Goal: Communication & Community: Answer question/provide support

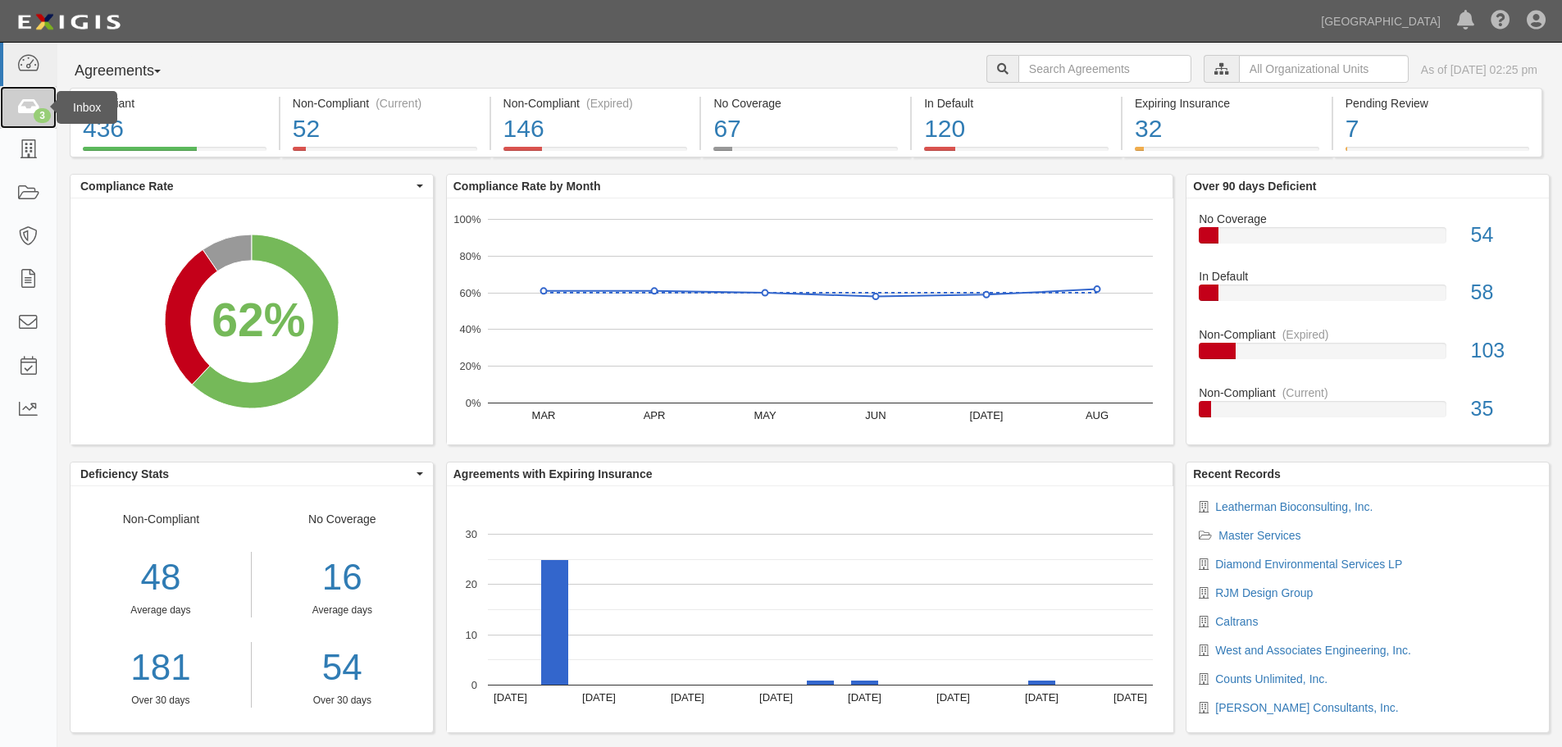
click at [36, 110] on div "3" at bounding box center [42, 115] width 17 height 15
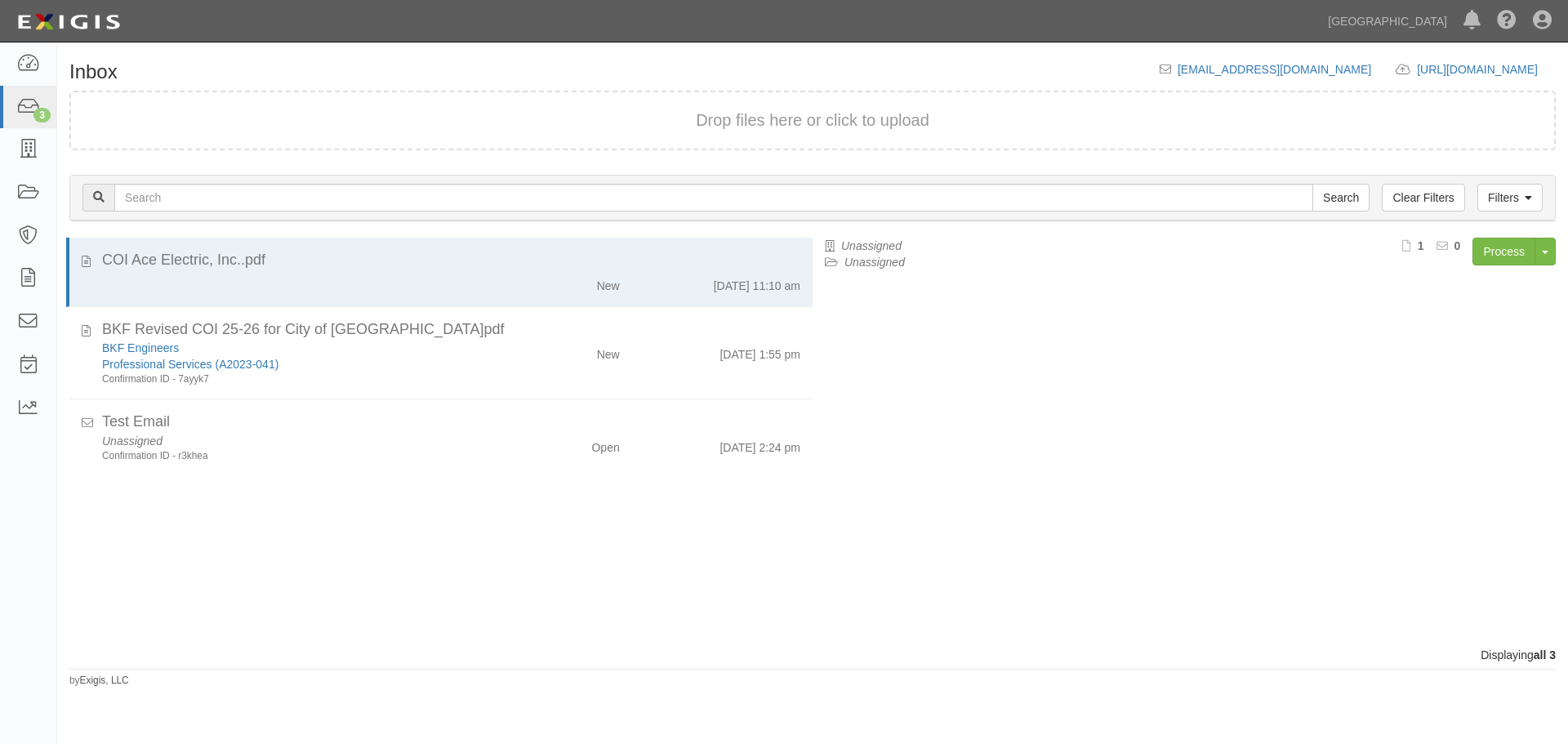
drag, startPoint x: 488, startPoint y: 450, endPoint x: 529, endPoint y: 533, distance: 92.6
click at [526, 534] on div "COI Ace Electric, Inc..pdf New 9/29/25 11:10 am BKF Revised COI 25-26 for City …" at bounding box center [434, 442] width 756 height 409
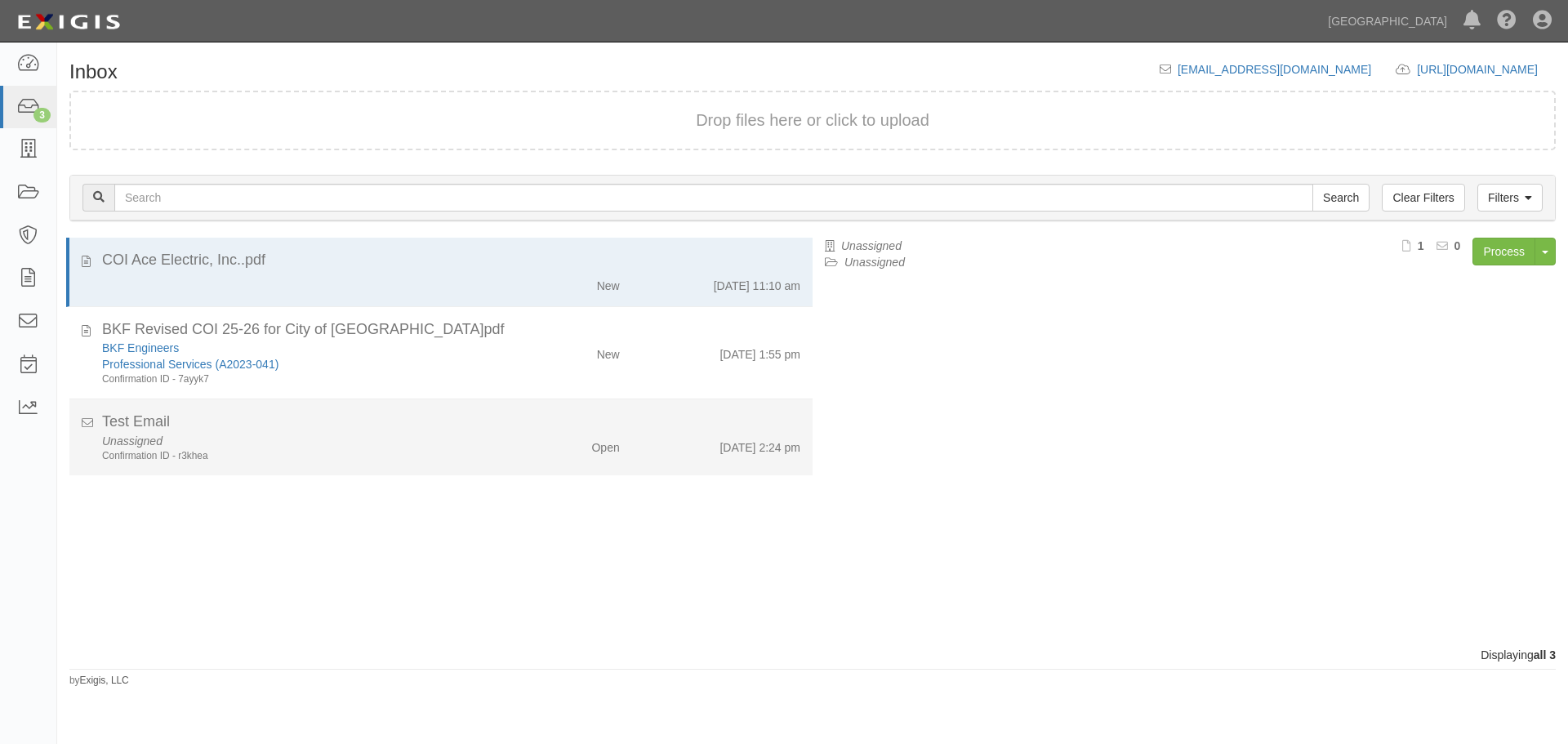
click at [770, 455] on div "9/29/25 2:24 pm" at bounding box center [760, 444] width 81 height 23
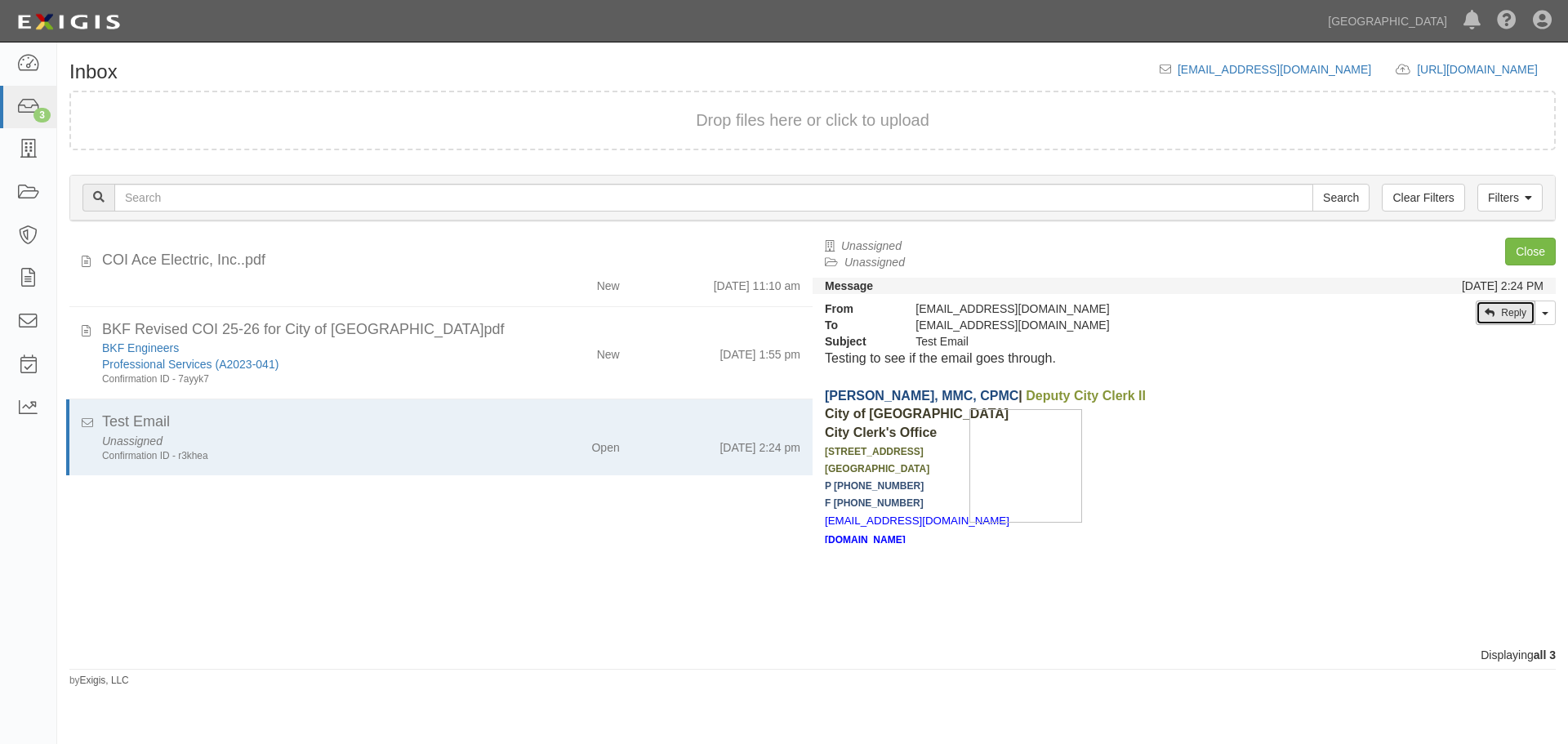
click at [1530, 311] on link "Reply" at bounding box center [1505, 313] width 60 height 25
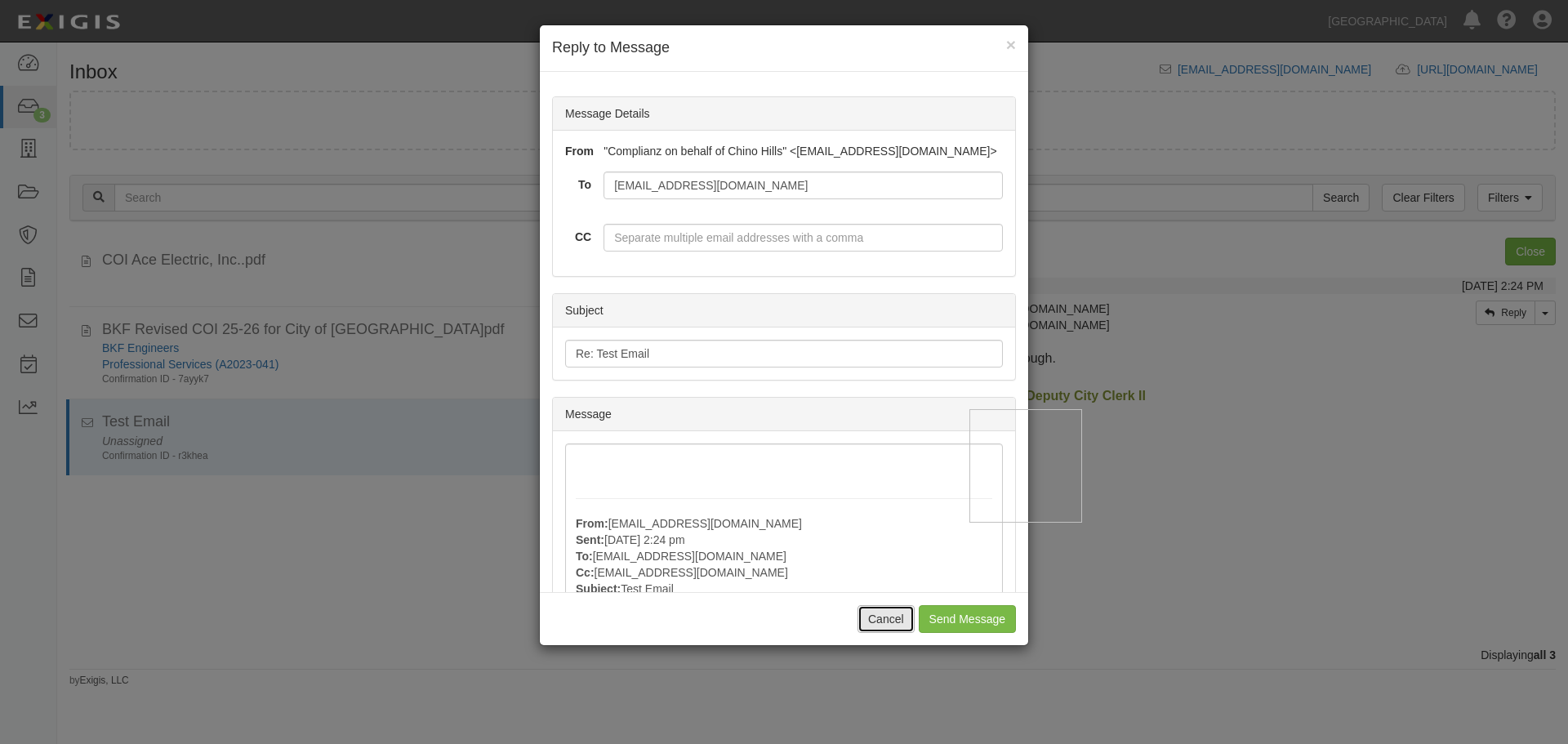
click at [871, 620] on button "Cancel" at bounding box center [885, 620] width 57 height 28
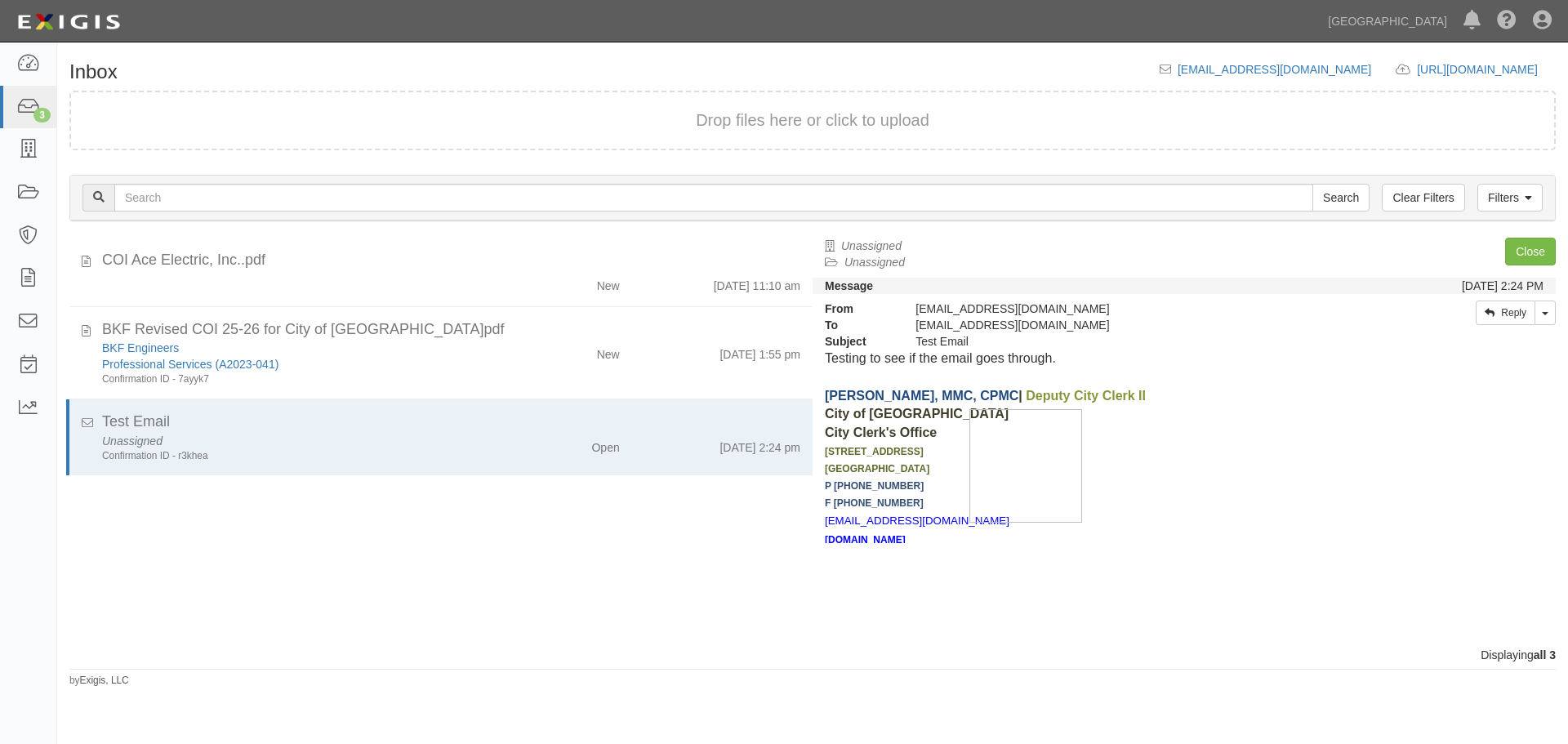
drag, startPoint x: 587, startPoint y: 456, endPoint x: 452, endPoint y: 534, distance: 155.9
click at [452, 534] on div "COI Ace Electric, Inc..pdf New 9/29/25 11:10 am BKF Revised COI 25-26 for City …" at bounding box center [434, 442] width 756 height 409
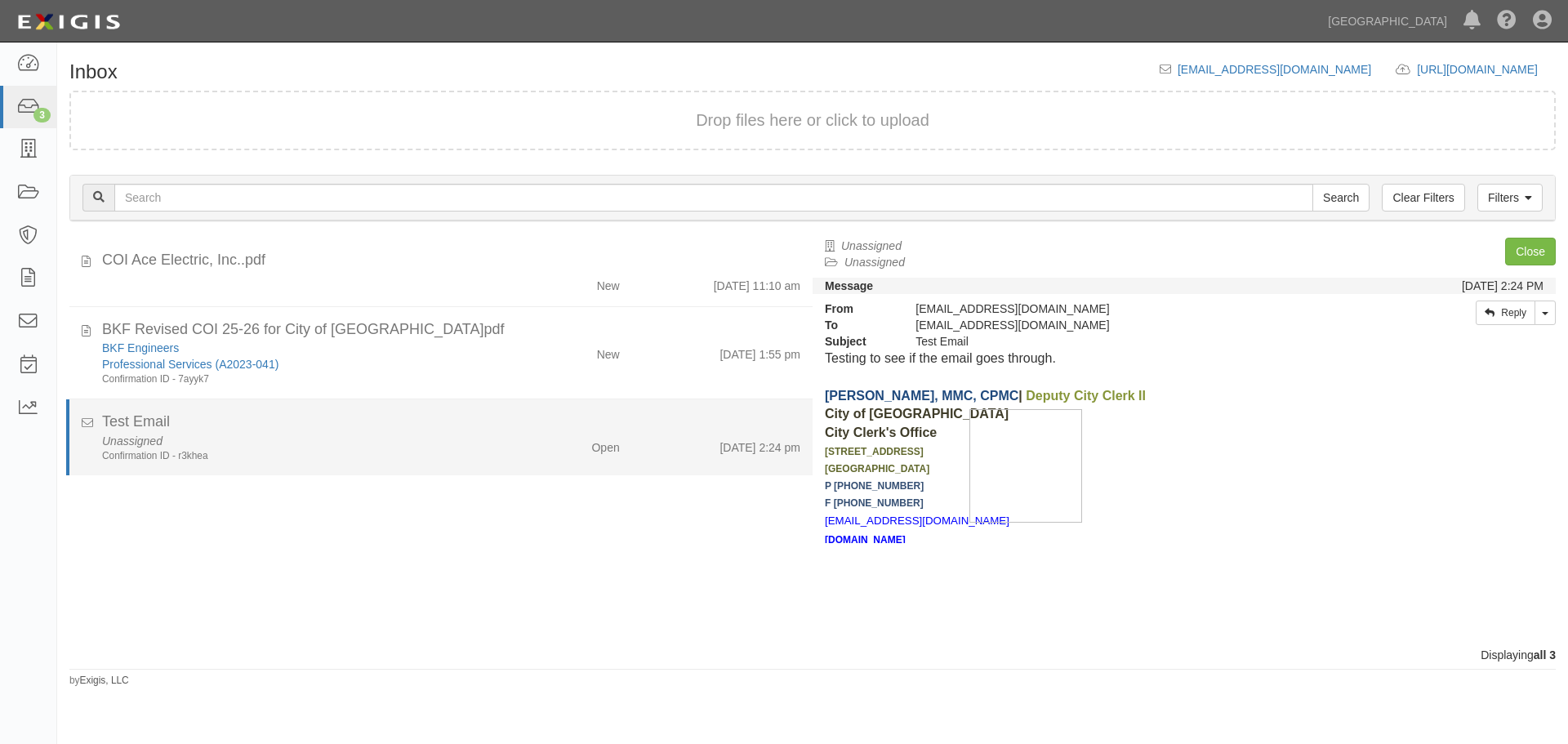
click at [364, 450] on div "Confirmation ID - r3khea" at bounding box center [301, 456] width 397 height 14
